Goal: Task Accomplishment & Management: Manage account settings

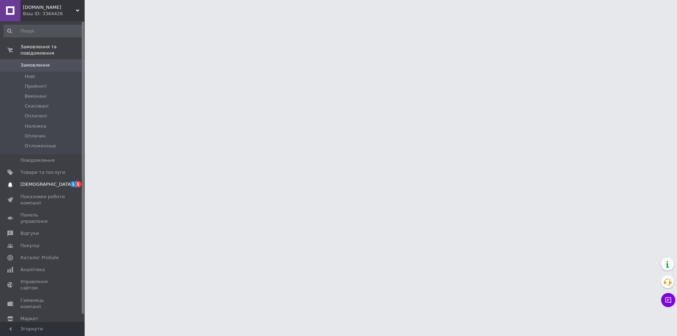
click at [42, 181] on span "[DEMOGRAPHIC_DATA]" at bounding box center [46, 184] width 52 height 6
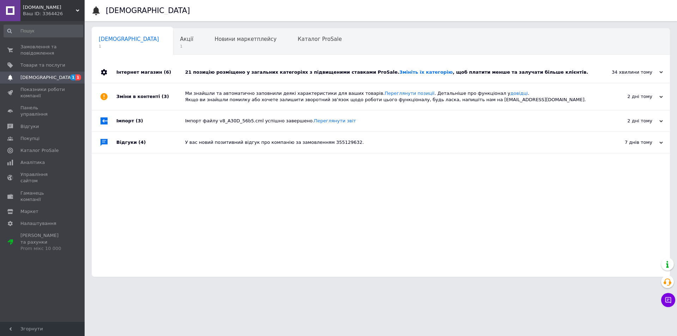
click at [583, 62] on div "21 позицію розміщено у загальних категоріях з підвищеними ставками ProSale. Змі…" at bounding box center [388, 72] width 407 height 21
click at [575, 72] on div "21 позицію розміщено у загальних категоріях з підвищеними ставками ProSale. Змі…" at bounding box center [388, 72] width 407 height 6
click at [173, 36] on div "Акції 1" at bounding box center [190, 42] width 35 height 27
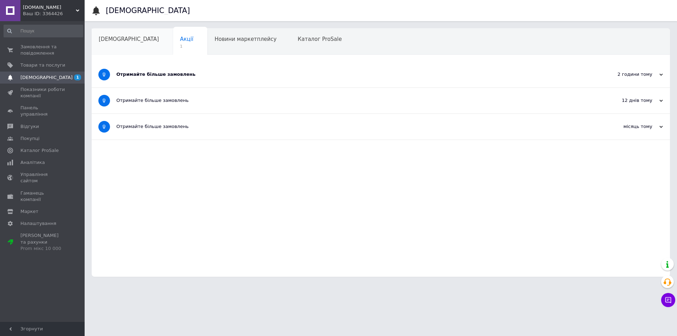
click at [114, 39] on span "[DEMOGRAPHIC_DATA]" at bounding box center [129, 39] width 60 height 6
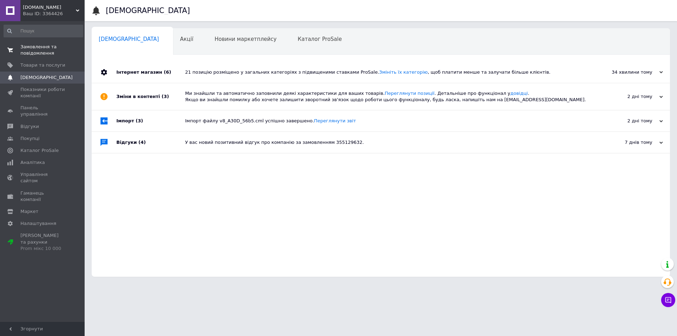
click at [50, 50] on span "Замовлення та повідомлення" at bounding box center [42, 50] width 45 height 13
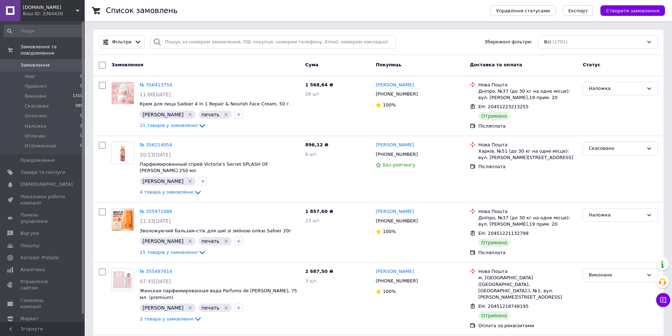
click at [48, 62] on span "Замовлення" at bounding box center [42, 65] width 45 height 6
